Goal: Task Accomplishment & Management: Manage account settings

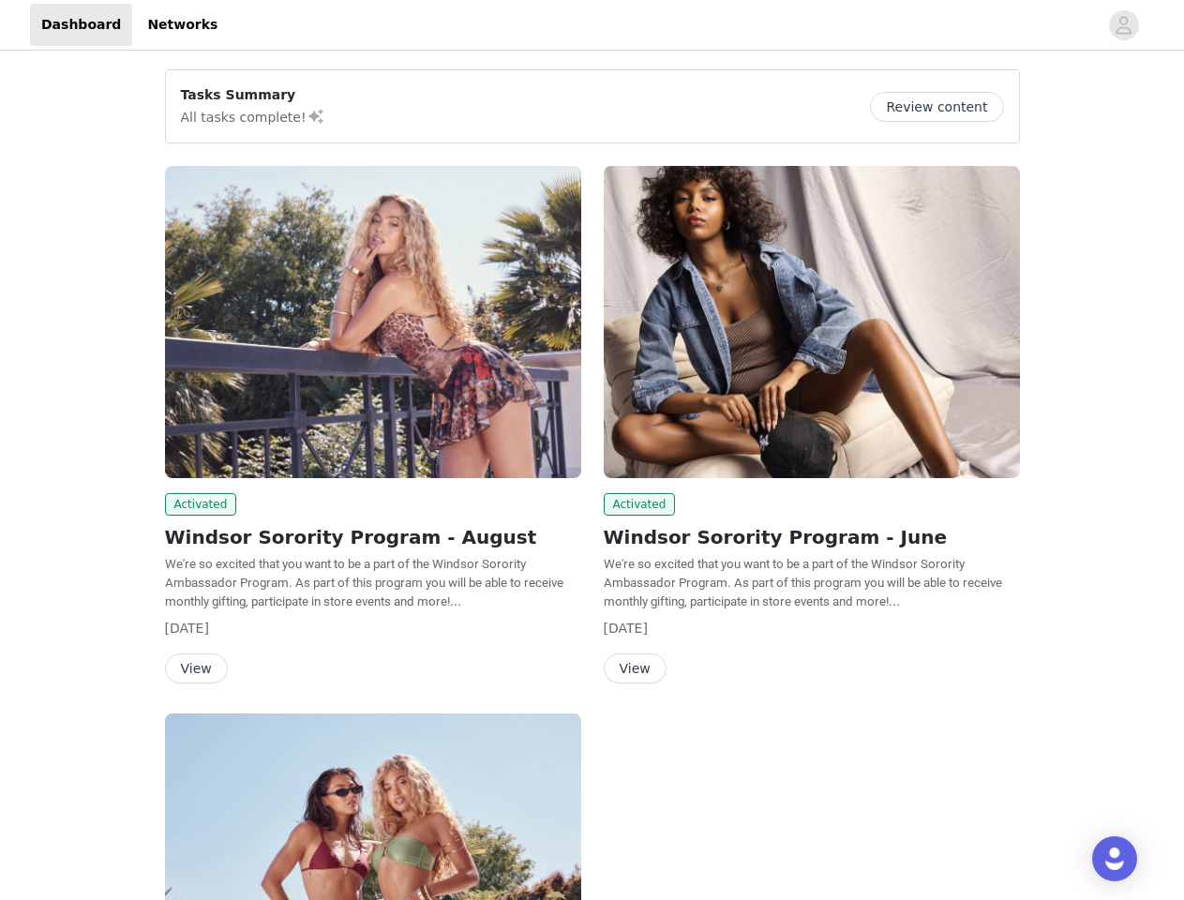
click at [592, 450] on div "Activated Windsor Sorority Program - June We're so excited that you want to be …" at bounding box center [811, 428] width 439 height 547
click at [591, 25] on div at bounding box center [663, 25] width 869 height 42
click at [1124, 25] on icon "avatar" at bounding box center [1123, 25] width 18 height 30
click at [944, 107] on div "Tasks Summary All tasks complete! Review content Activated Windsor Sorority Pro…" at bounding box center [592, 676] width 1184 height 1244
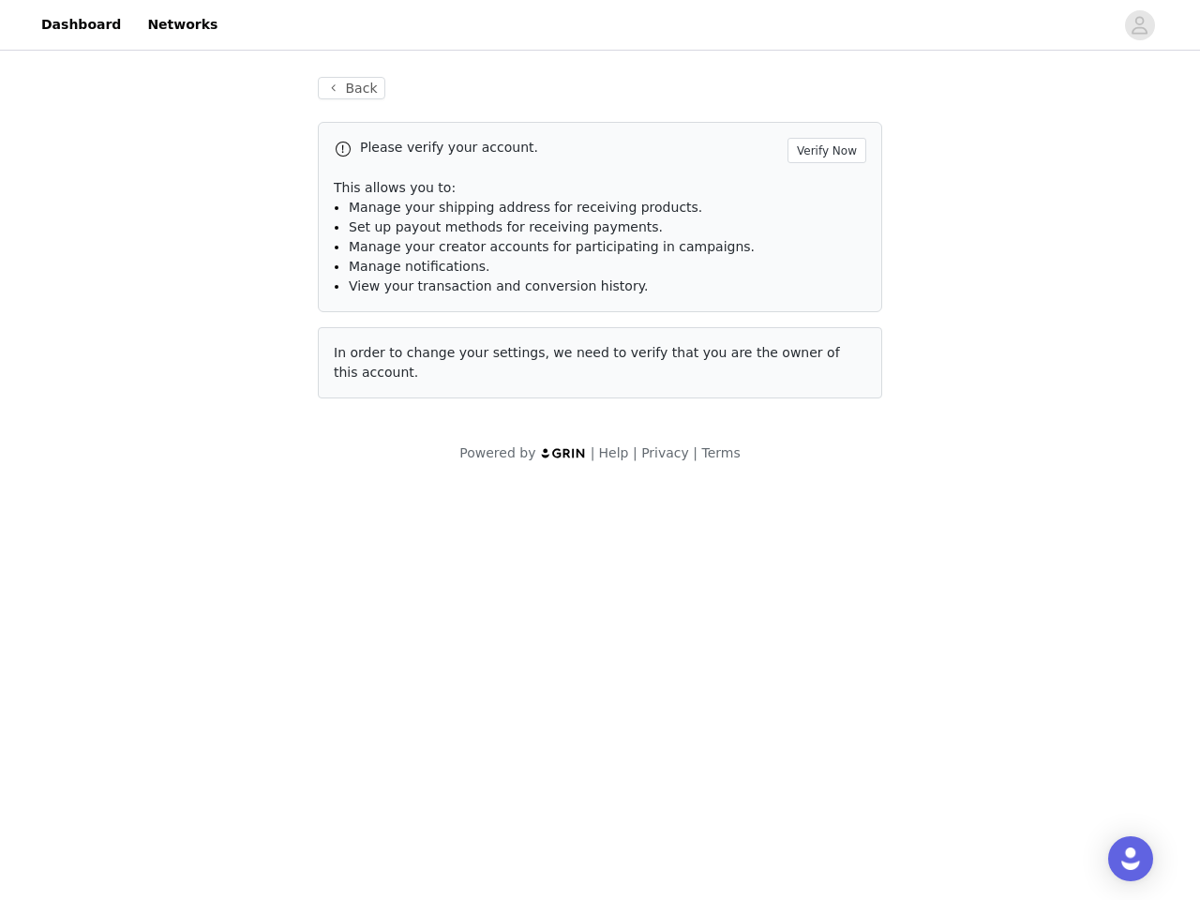
click at [198, 504] on body "Dashboard Networks Back Please verify your account. Verify Now This allows you …" at bounding box center [600, 450] width 1200 height 900
click at [195, 668] on body "Dashboard Networks Back Please verify your account. Verify Now This allows you …" at bounding box center [600, 450] width 1200 height 900
click at [812, 321] on div "Please verify your account. Verify Now This allows you to: Manage your shipping…" at bounding box center [600, 260] width 564 height 276
click at [636, 504] on body "Dashboard Networks Back Please verify your account. Verify Now This allows you …" at bounding box center [600, 450] width 1200 height 900
click at [634, 668] on body "Dashboard Networks Back Please verify your account. Verify Now This allows you …" at bounding box center [600, 450] width 1200 height 900
